Goal: Navigation & Orientation: Find specific page/section

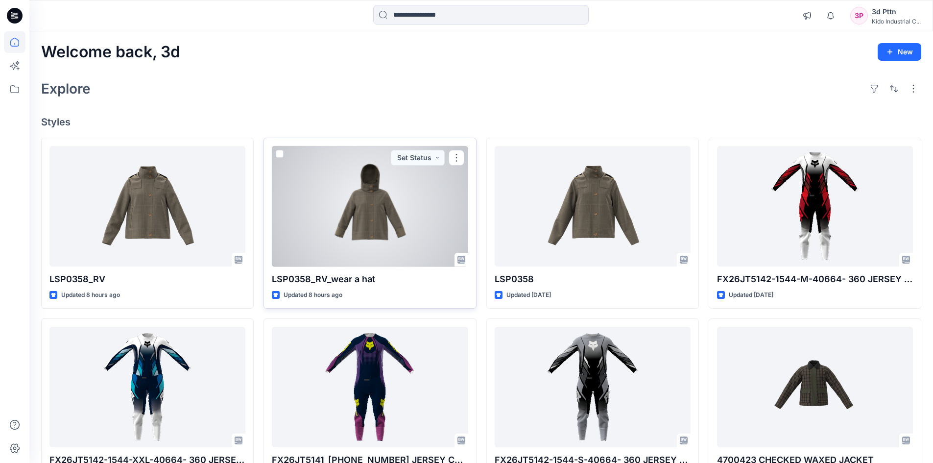
click at [395, 215] on div at bounding box center [370, 206] width 196 height 121
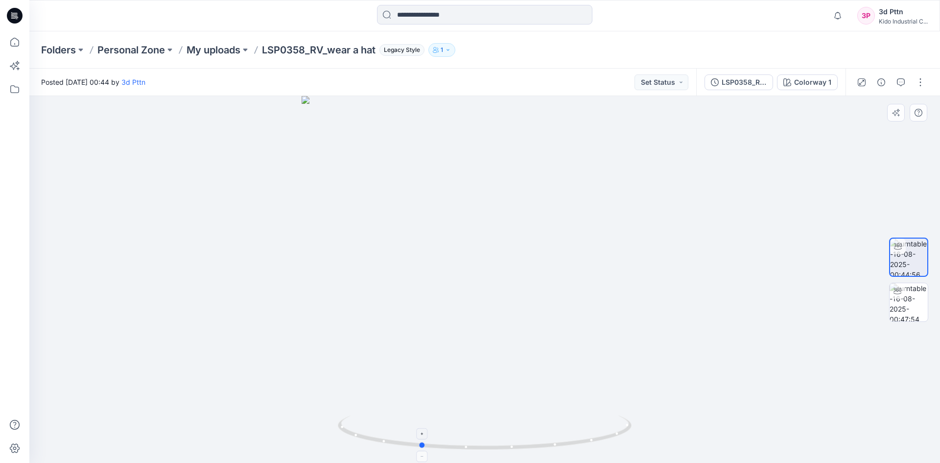
drag, startPoint x: 592, startPoint y: 421, endPoint x: 534, endPoint y: 424, distance: 58.3
drag, startPoint x: 625, startPoint y: 383, endPoint x: 607, endPoint y: 241, distance: 142.7
drag, startPoint x: 595, startPoint y: 410, endPoint x: 540, endPoint y: 425, distance: 57.4
drag, startPoint x: 540, startPoint y: 425, endPoint x: 492, endPoint y: 435, distance: 48.6
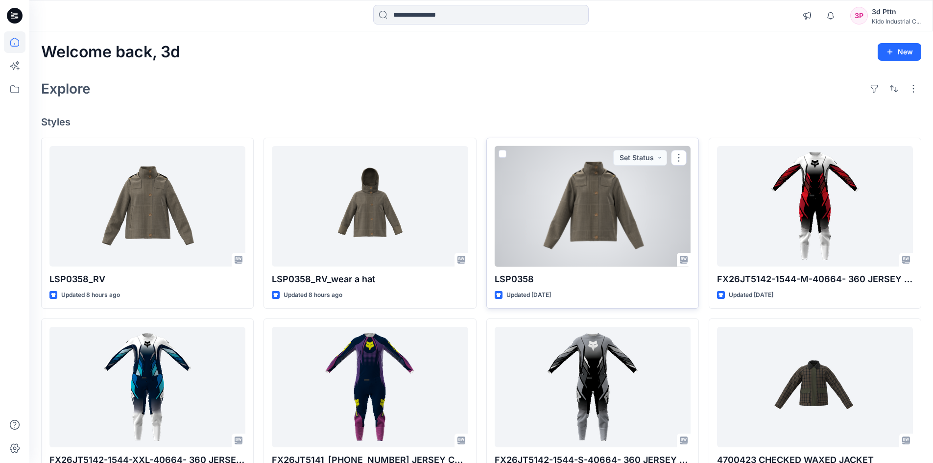
click at [605, 246] on div at bounding box center [593, 206] width 196 height 121
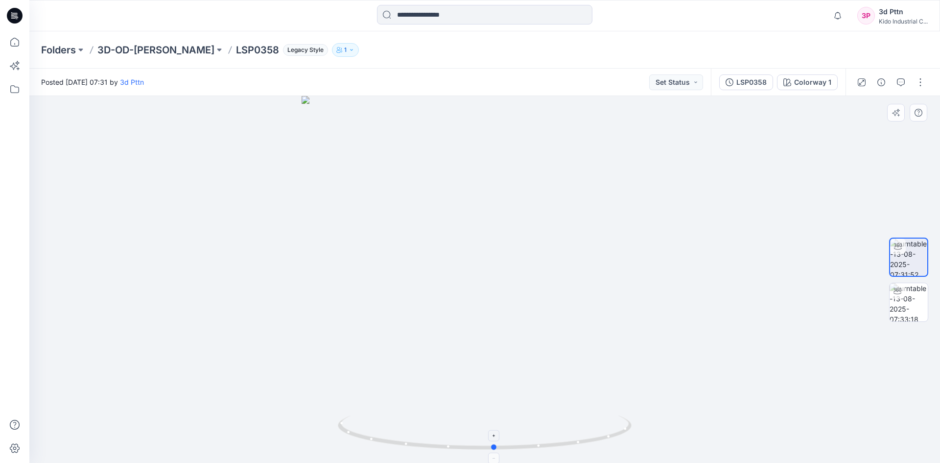
drag, startPoint x: 589, startPoint y: 445, endPoint x: 598, endPoint y: 427, distance: 19.5
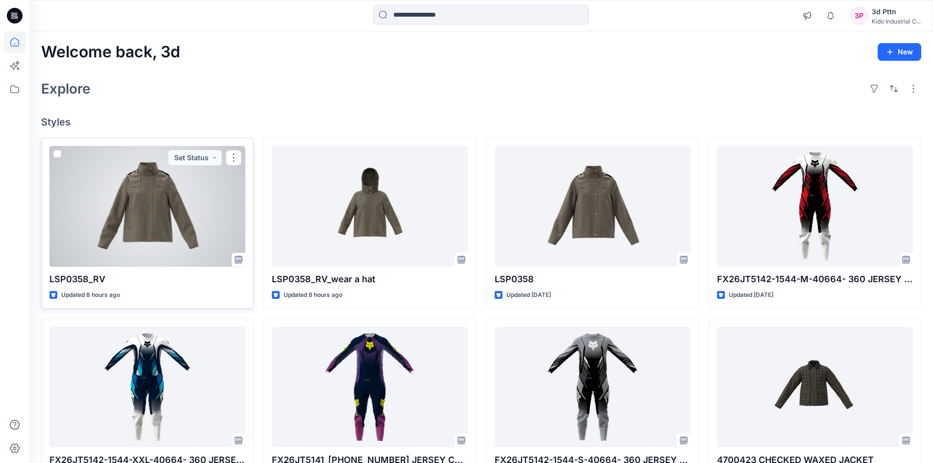
click at [215, 208] on div at bounding box center [147, 206] width 196 height 121
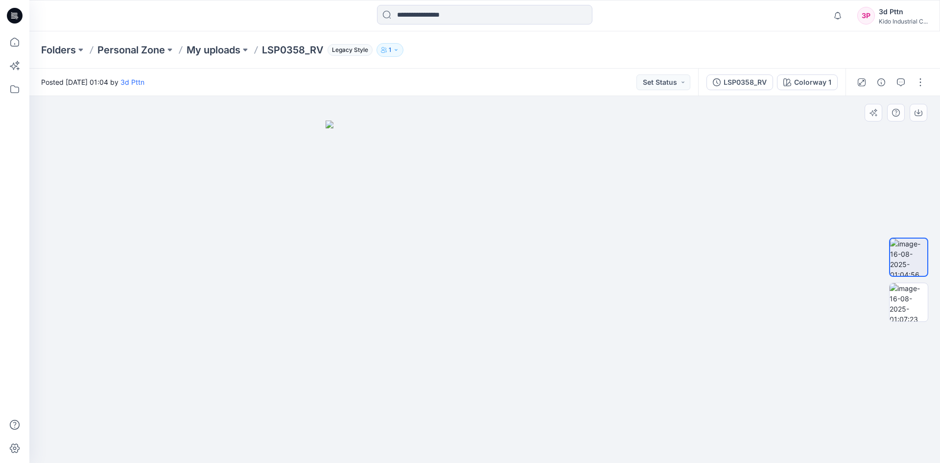
drag, startPoint x: 544, startPoint y: 431, endPoint x: 503, endPoint y: 432, distance: 41.1
drag, startPoint x: 659, startPoint y: 258, endPoint x: 632, endPoint y: 258, distance: 26.9
drag, startPoint x: 657, startPoint y: 247, endPoint x: 520, endPoint y: 237, distance: 137.0
click at [499, 245] on div at bounding box center [484, 279] width 911 height 367
drag, startPoint x: 616, startPoint y: 193, endPoint x: 421, endPoint y: 235, distance: 200.2
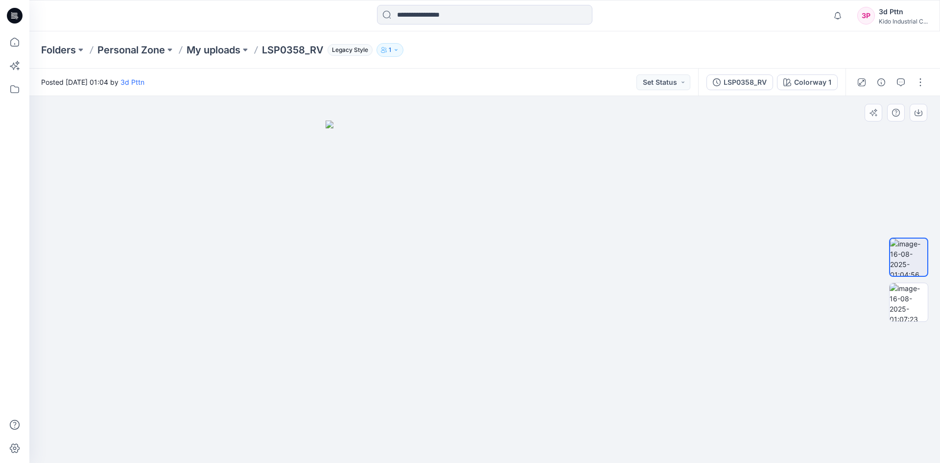
click at [342, 174] on img at bounding box center [485, 291] width 318 height 343
click at [916, 310] on img at bounding box center [909, 302] width 38 height 38
drag, startPoint x: 600, startPoint y: 273, endPoint x: 491, endPoint y: 303, distance: 113.3
click at [495, 286] on img at bounding box center [485, 291] width 318 height 343
drag, startPoint x: 532, startPoint y: 328, endPoint x: 664, endPoint y: 353, distance: 134.5
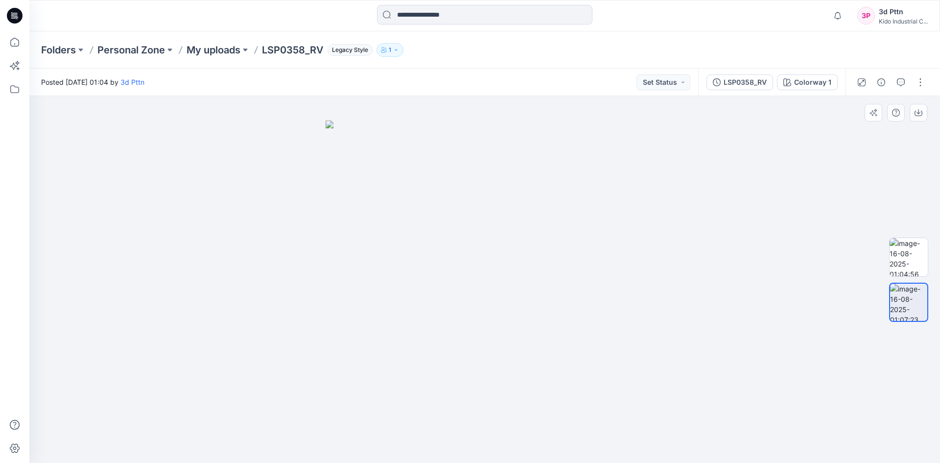
click at [658, 353] on div at bounding box center [484, 279] width 911 height 367
click at [912, 248] on img at bounding box center [909, 257] width 38 height 38
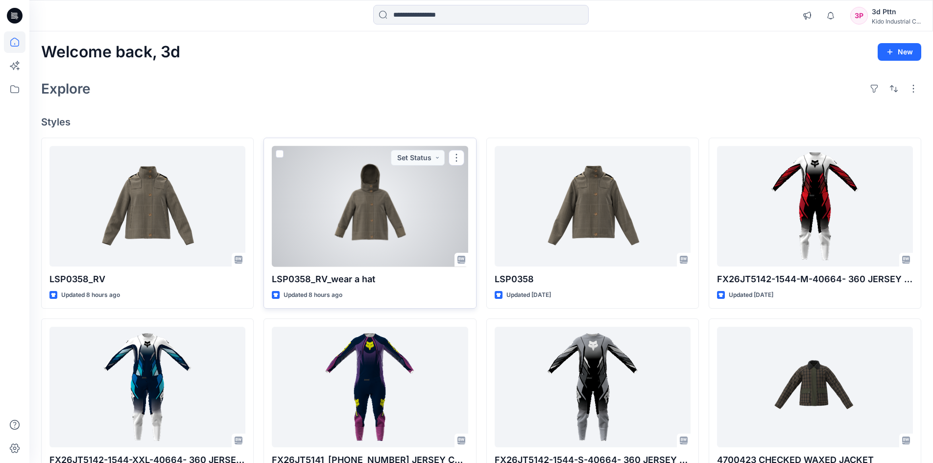
click at [385, 220] on div at bounding box center [370, 206] width 196 height 121
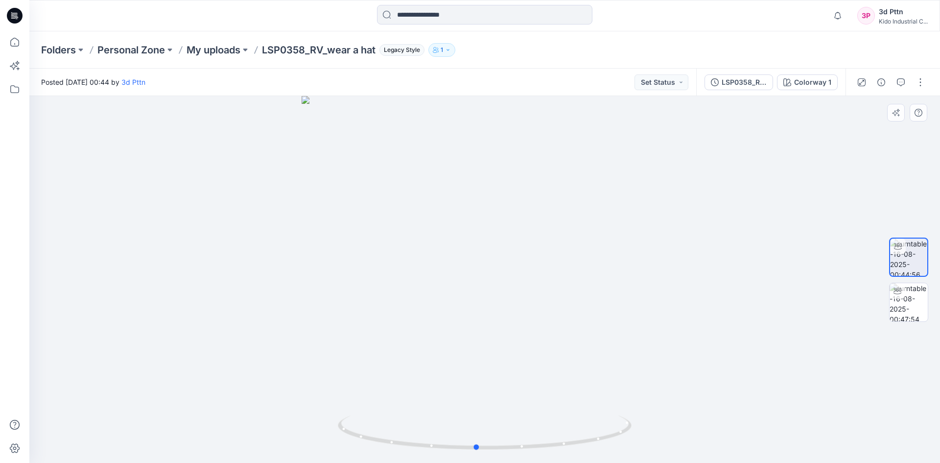
drag, startPoint x: 616, startPoint y: 431, endPoint x: 315, endPoint y: 427, distance: 301.6
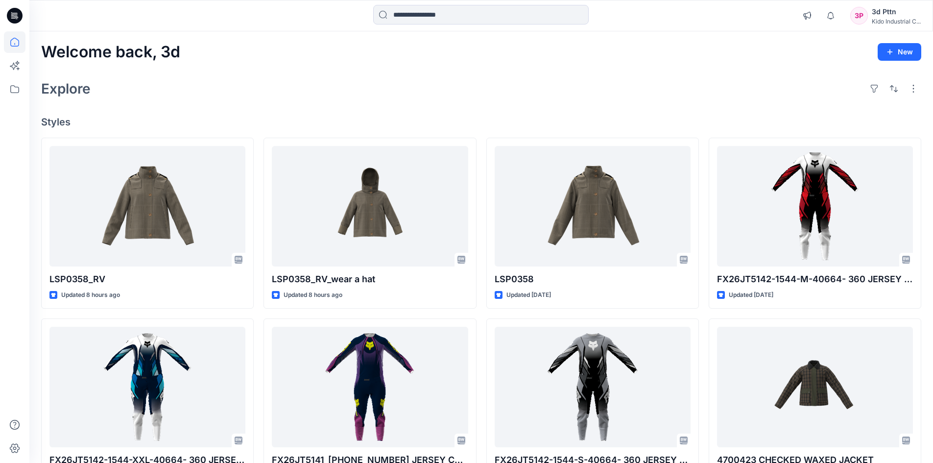
click at [12, 8] on icon at bounding box center [15, 15] width 16 height 31
click at [14, 39] on icon at bounding box center [15, 42] width 22 height 22
click at [19, 90] on icon at bounding box center [14, 89] width 9 height 8
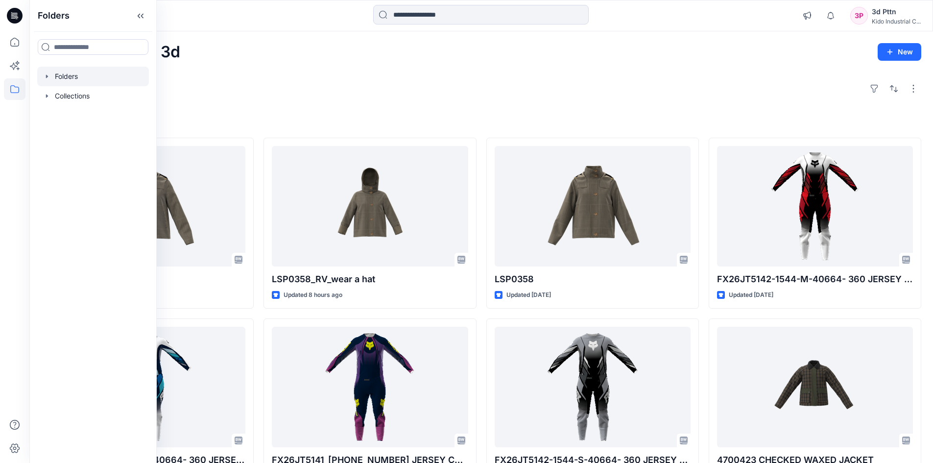
click at [86, 78] on div at bounding box center [93, 77] width 112 height 20
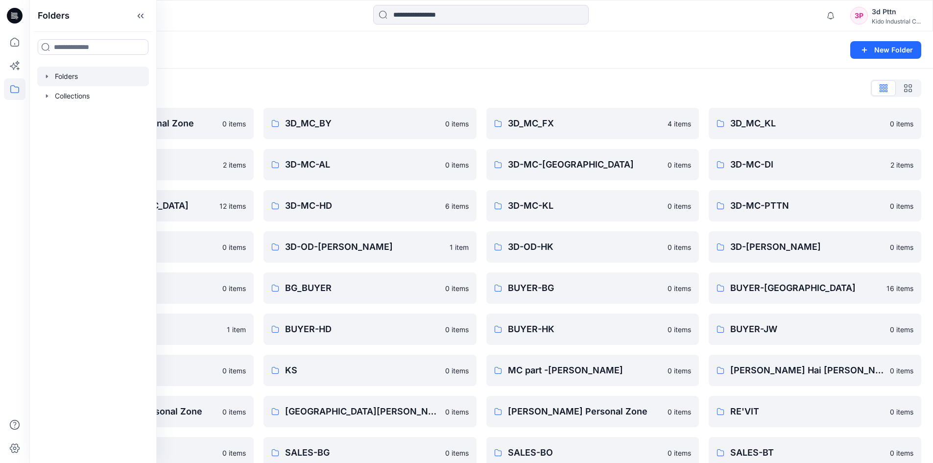
click at [349, 80] on div "Folders List" at bounding box center [481, 88] width 880 height 16
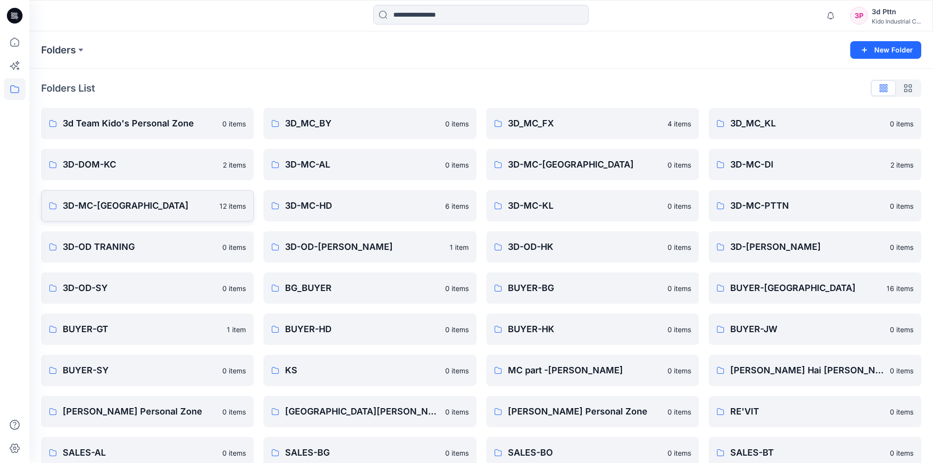
click at [174, 203] on p "3D-MC-FL" at bounding box center [138, 206] width 151 height 14
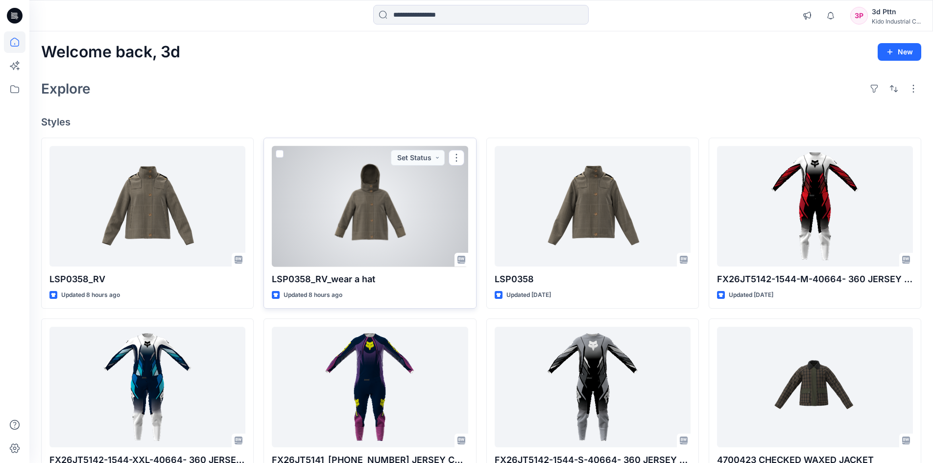
click at [405, 196] on div at bounding box center [370, 206] width 196 height 121
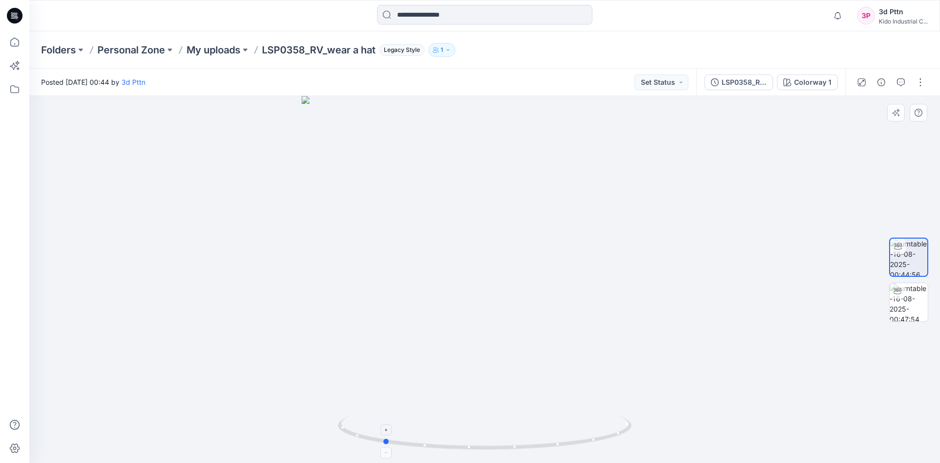
drag, startPoint x: 583, startPoint y: 445, endPoint x: 483, endPoint y: 442, distance: 99.4
click at [473, 449] on icon at bounding box center [486, 433] width 296 height 37
drag, startPoint x: 657, startPoint y: 291, endPoint x: 643, endPoint y: 247, distance: 46.0
click at [644, 246] on div at bounding box center [484, 279] width 911 height 367
drag, startPoint x: 626, startPoint y: 434, endPoint x: 469, endPoint y: 448, distance: 157.8
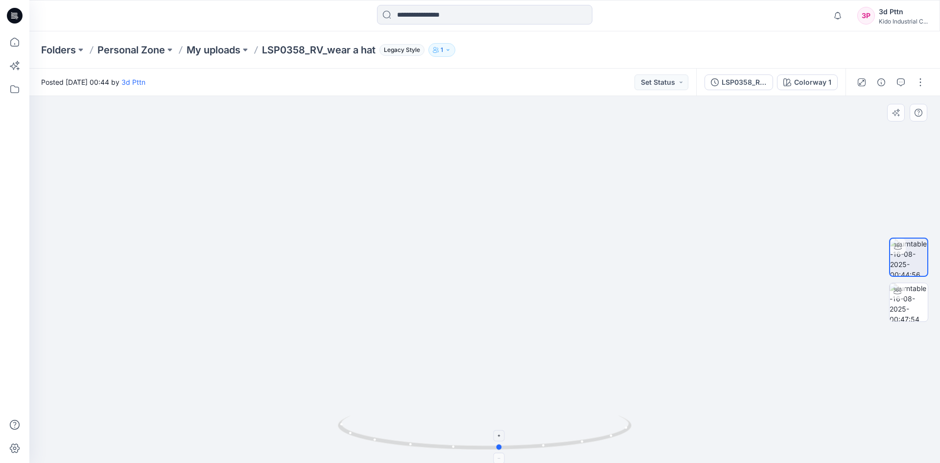
click at [469, 448] on icon at bounding box center [486, 433] width 296 height 37
drag, startPoint x: 616, startPoint y: 438, endPoint x: 547, endPoint y: 450, distance: 70.0
click at [547, 450] on icon at bounding box center [486, 433] width 296 height 37
drag, startPoint x: 576, startPoint y: 378, endPoint x: 566, endPoint y: 451, distance: 74.6
drag, startPoint x: 628, startPoint y: 327, endPoint x: 548, endPoint y: 343, distance: 81.4
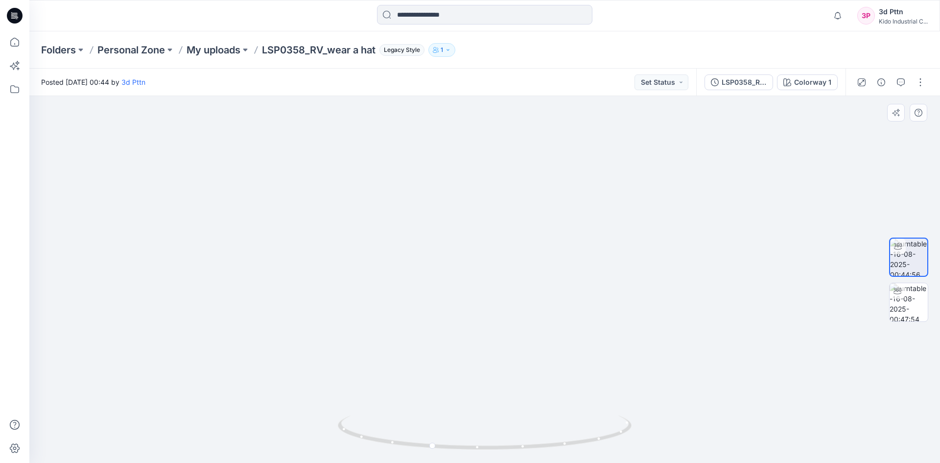
click at [548, 343] on img at bounding box center [484, 267] width 811 height 391
drag, startPoint x: 605, startPoint y: 437, endPoint x: 403, endPoint y: 444, distance: 201.4
click at [403, 444] on icon at bounding box center [486, 433] width 296 height 37
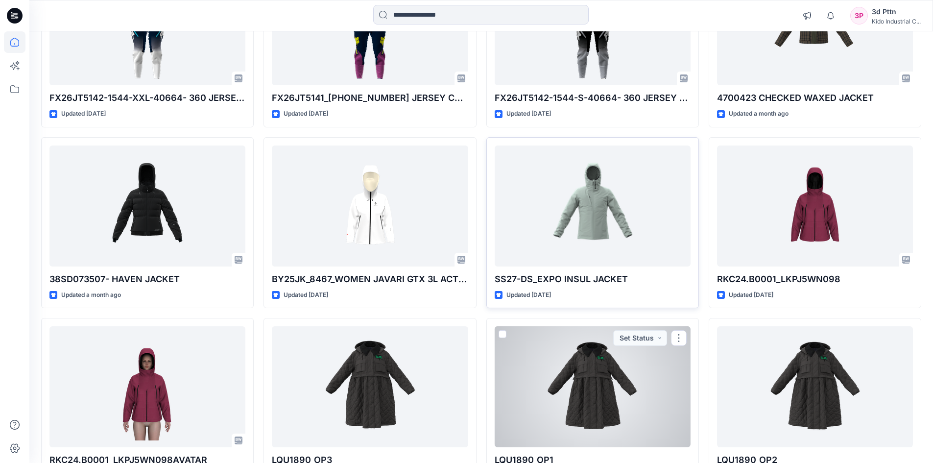
scroll to position [352, 0]
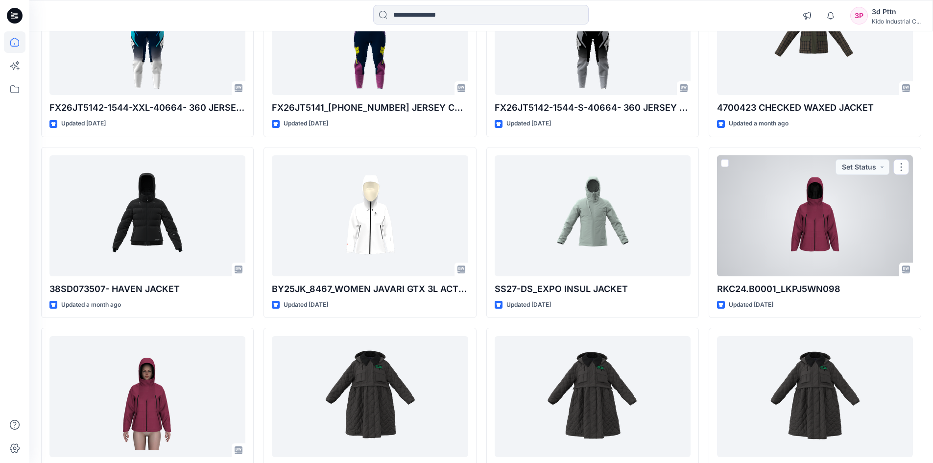
click at [812, 248] on div at bounding box center [815, 215] width 196 height 121
